Goal: Find specific page/section: Find specific page/section

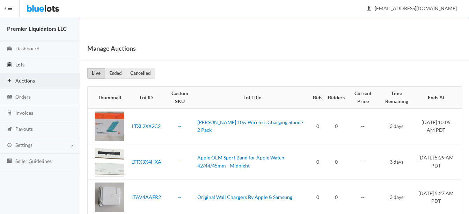
click at [16, 63] on span "Lots" at bounding box center [19, 65] width 9 height 6
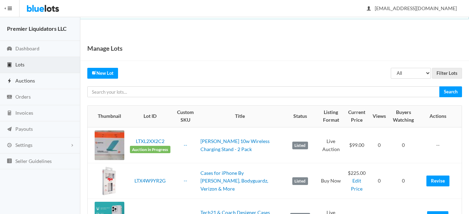
click at [30, 80] on span "Auctions" at bounding box center [25, 81] width 20 height 6
